Goal: Information Seeking & Learning: Learn about a topic

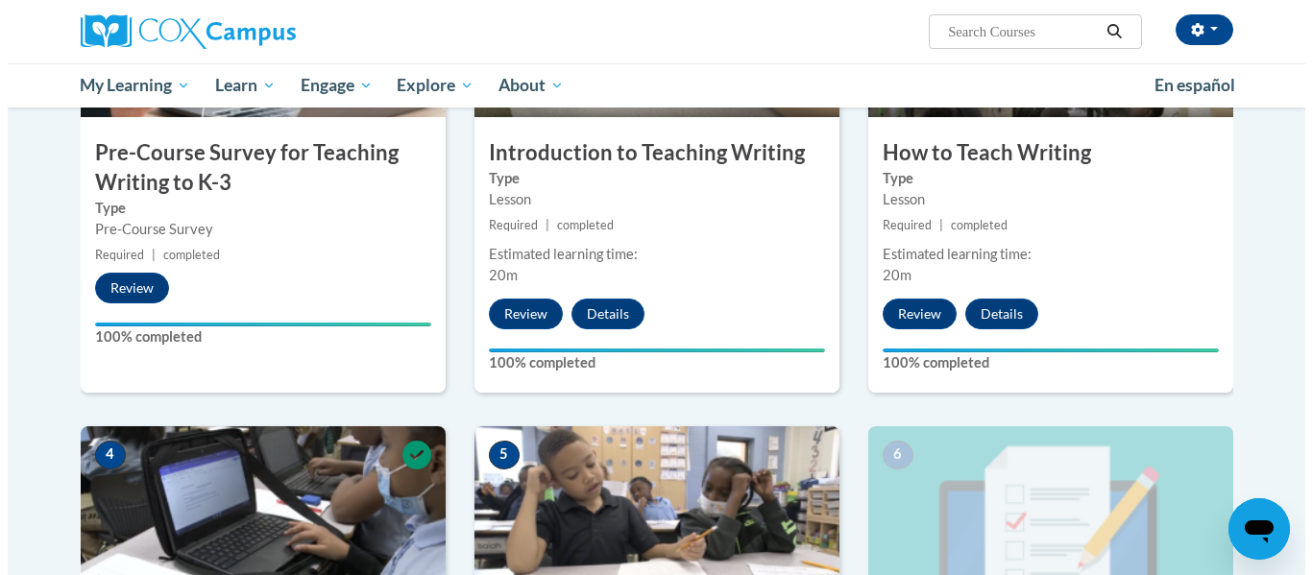
scroll to position [865, 0]
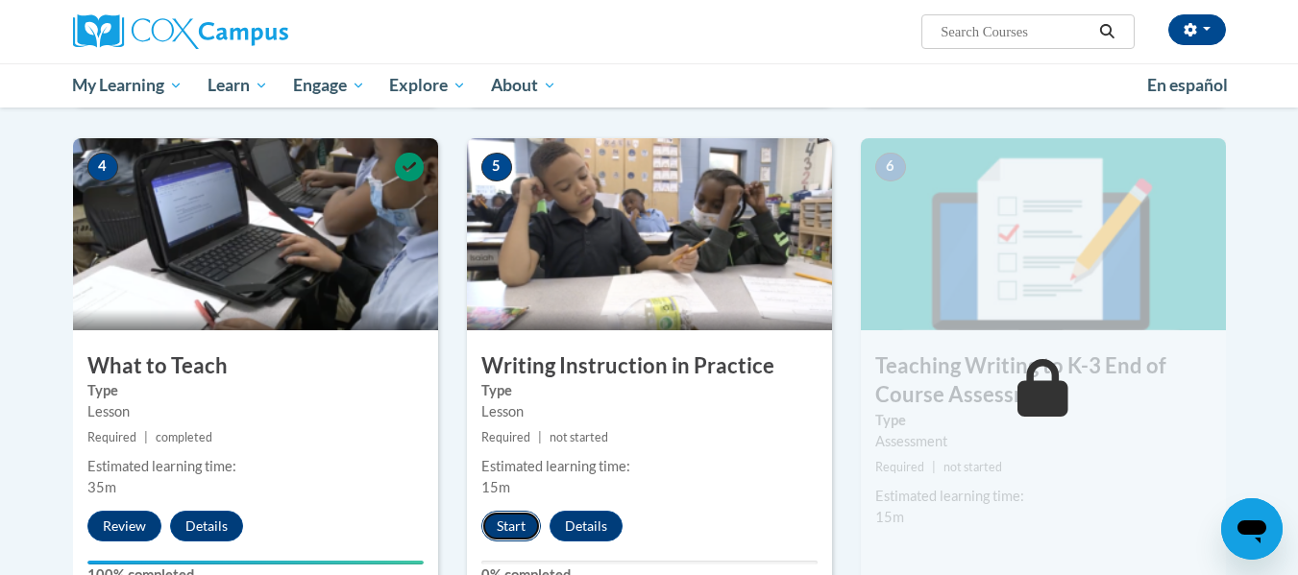
click at [500, 520] on button "Start" at bounding box center [511, 526] width 60 height 31
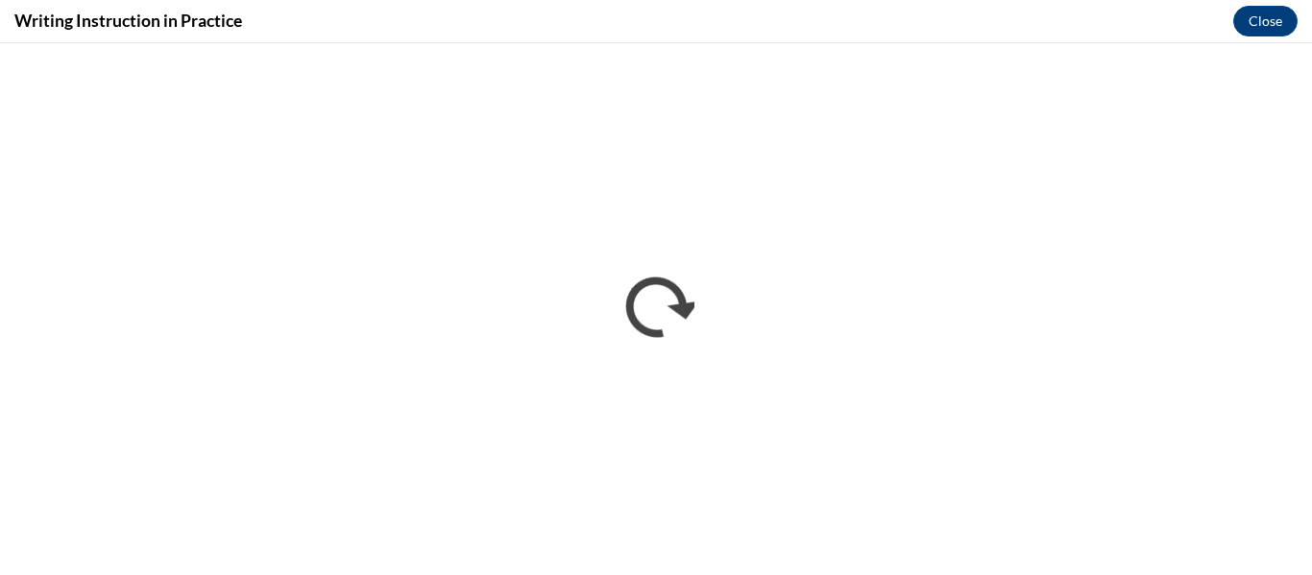
scroll to position [0, 0]
